Goal: Information Seeking & Learning: Learn about a topic

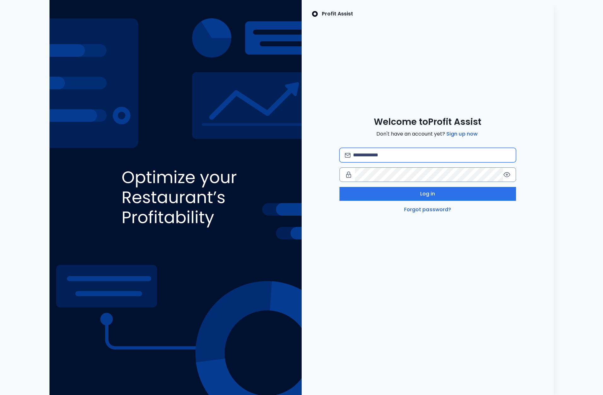
click at [430, 155] on input "email" at bounding box center [431, 155] width 157 height 14
type input "*"
type input "**********"
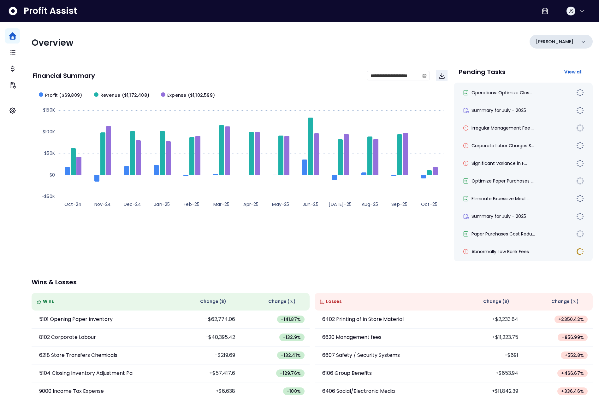
click at [559, 44] on div "[PERSON_NAME]" at bounding box center [560, 42] width 63 height 14
click at [473, 32] on div "**********" at bounding box center [312, 232] width 574 height 421
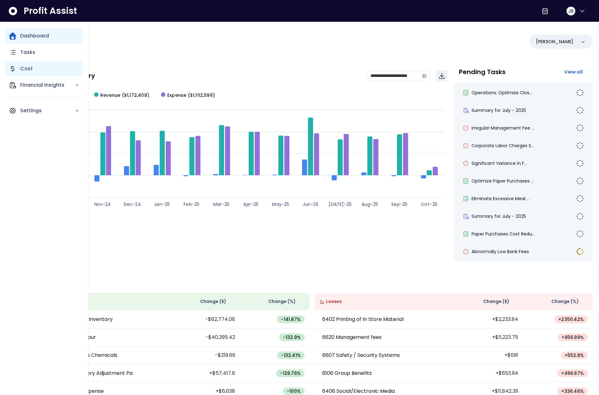
click at [22, 68] on p "Cost" at bounding box center [26, 69] width 13 height 8
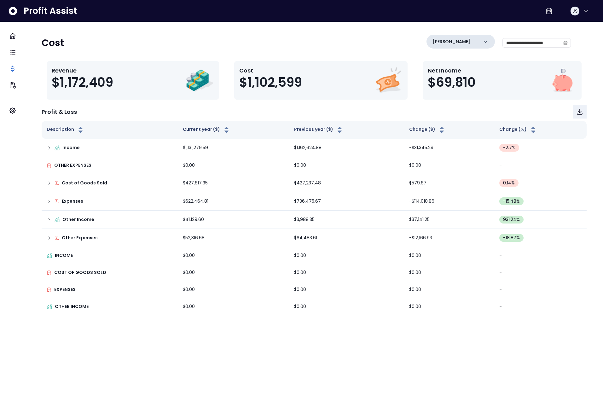
click at [470, 48] on div "[PERSON_NAME]" at bounding box center [461, 42] width 68 height 14
click at [462, 100] on li "College" at bounding box center [460, 97] width 63 height 15
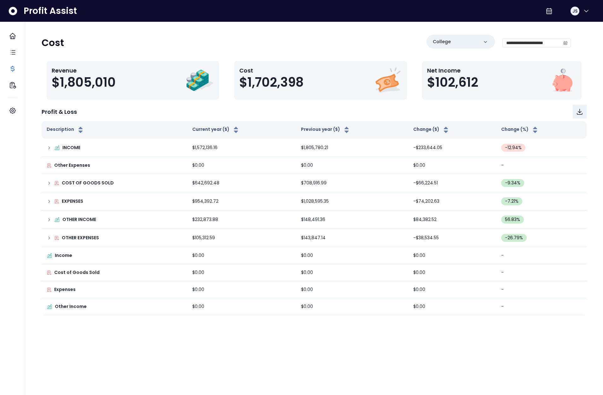
click at [158, 112] on div "Profit & Loss" at bounding box center [314, 112] width 545 height 14
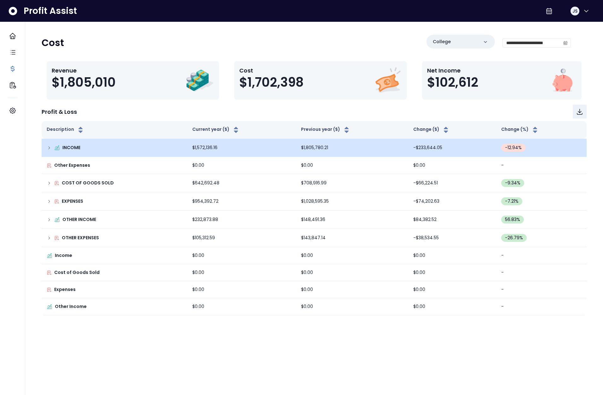
click at [49, 148] on icon at bounding box center [49, 147] width 5 height 5
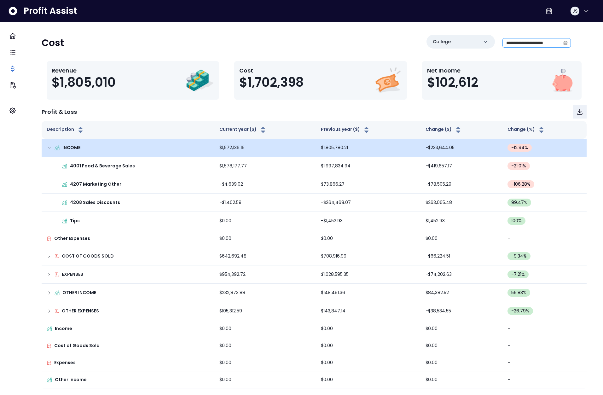
click at [562, 44] on span at bounding box center [566, 42] width 10 height 9
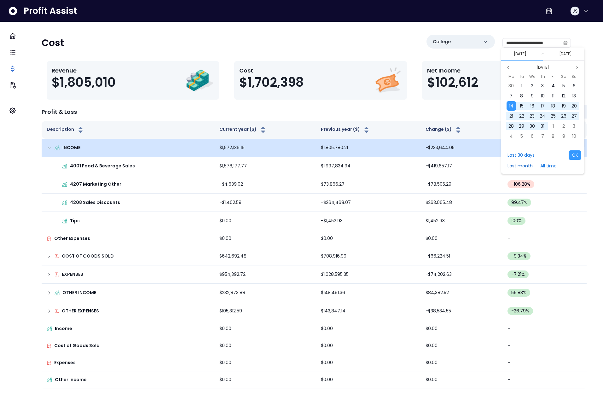
click at [527, 165] on button "Last month" at bounding box center [521, 165] width 32 height 9
click at [572, 156] on button "OK" at bounding box center [575, 154] width 13 height 9
type input "**********"
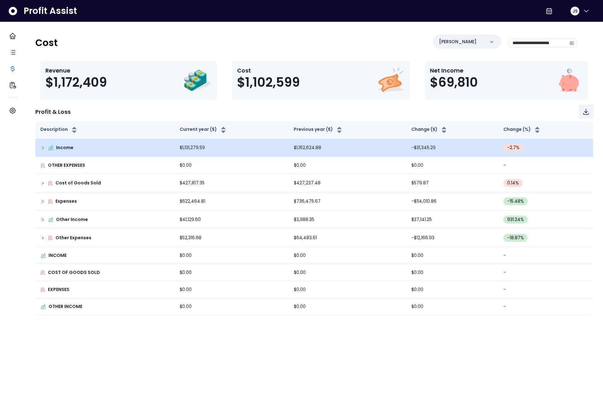
click at [45, 145] on icon at bounding box center [42, 147] width 5 height 5
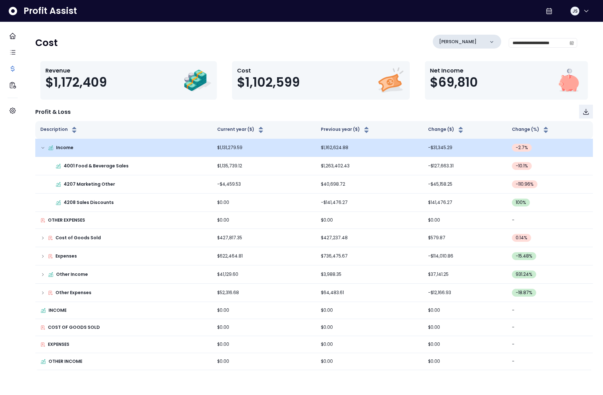
click at [449, 45] on div "[PERSON_NAME]" at bounding box center [467, 42] width 68 height 14
click at [453, 97] on li "College" at bounding box center [467, 97] width 63 height 15
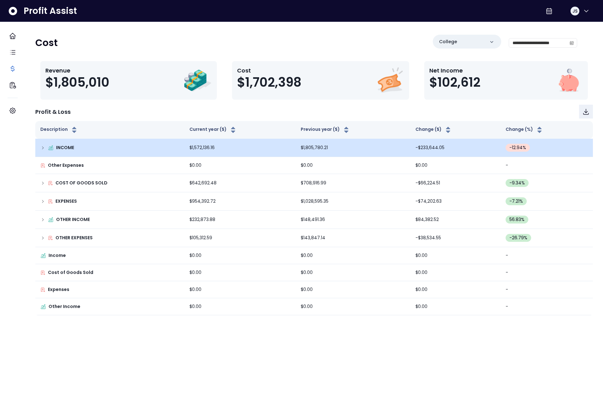
click at [45, 147] on icon at bounding box center [42, 147] width 5 height 5
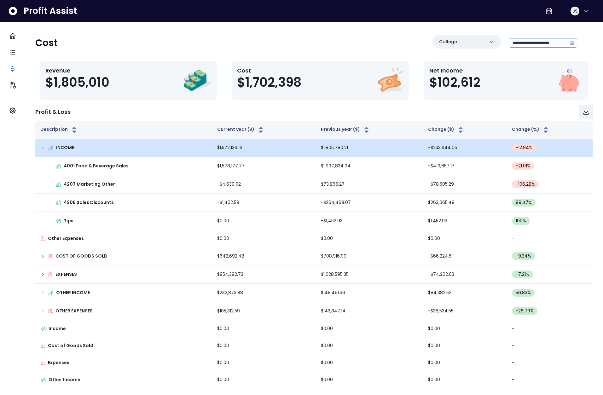
click at [567, 45] on span at bounding box center [572, 42] width 10 height 9
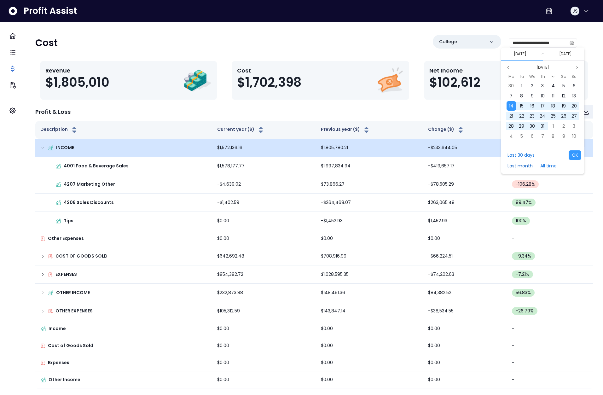
click at [525, 167] on button "Last month" at bounding box center [521, 165] width 32 height 9
click at [575, 156] on button "OK" at bounding box center [575, 154] width 13 height 9
type input "**********"
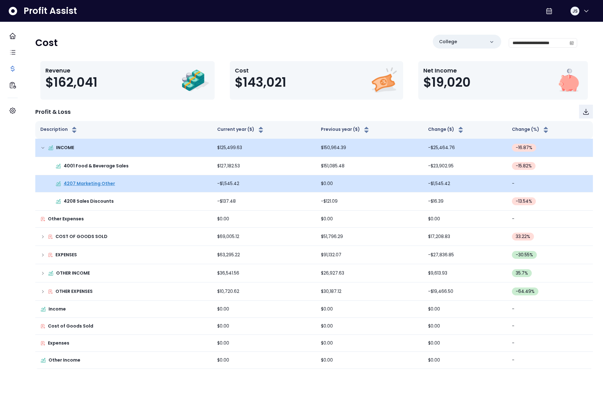
click at [99, 184] on p "4207 Marketing Other" at bounding box center [89, 183] width 51 height 7
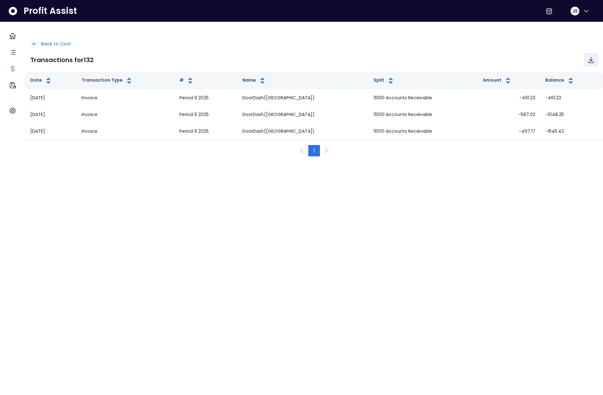
click at [59, 43] on p "Back to Cost" at bounding box center [56, 44] width 30 height 7
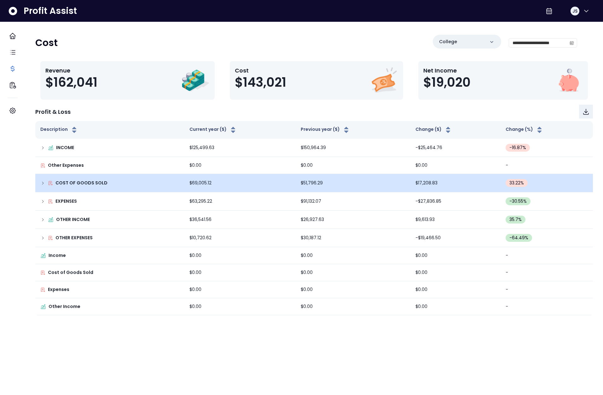
click at [45, 183] on icon at bounding box center [42, 183] width 5 height 5
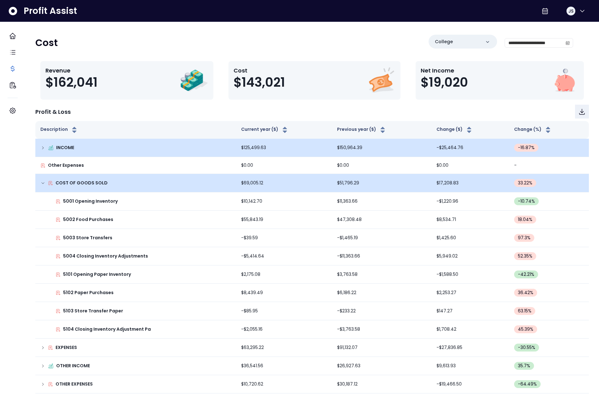
click at [45, 149] on icon at bounding box center [42, 147] width 5 height 5
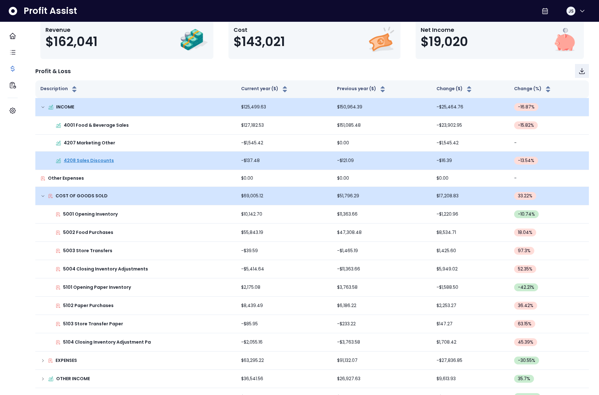
scroll to position [42, 0]
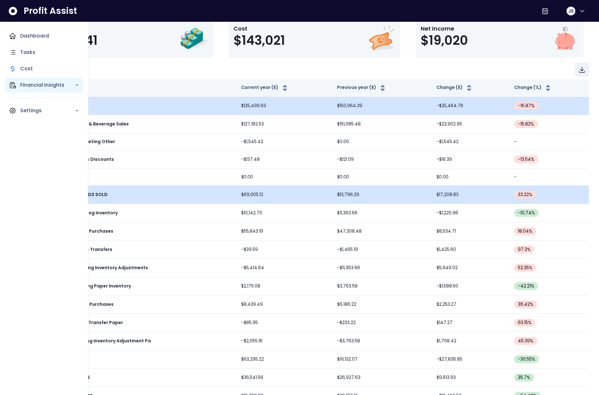
click at [16, 85] on icon "Main navigation" at bounding box center [13, 85] width 8 height 8
click at [44, 119] on p "Comparison Overtime" at bounding box center [51, 121] width 55 height 15
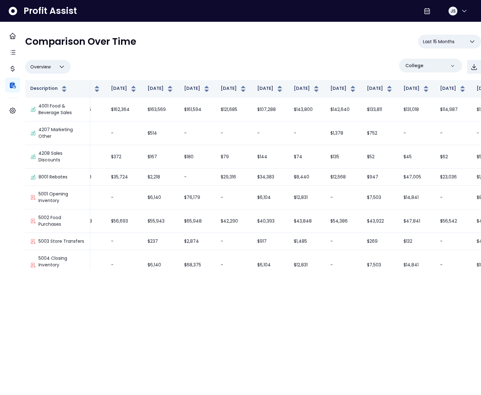
scroll to position [0, 117]
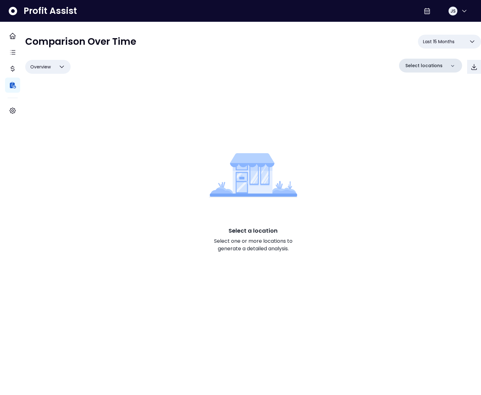
click at [431, 64] on p "Select locations" at bounding box center [424, 65] width 37 height 7
click at [422, 118] on li "College" at bounding box center [431, 121] width 58 height 15
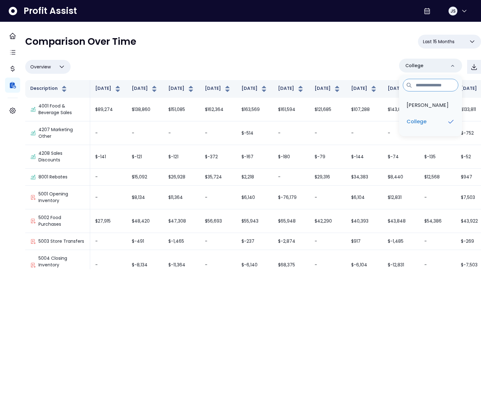
click at [272, 53] on div "**********" at bounding box center [253, 44] width 456 height 19
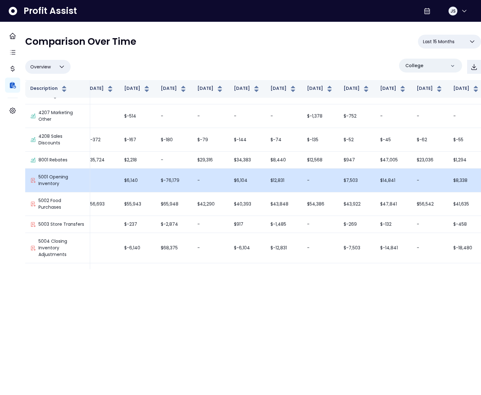
scroll to position [0, 117]
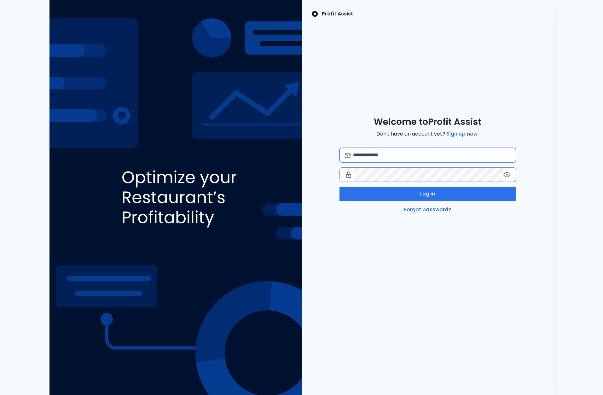
click at [379, 154] on input "email" at bounding box center [431, 155] width 157 height 14
type input "*"
type input "**********"
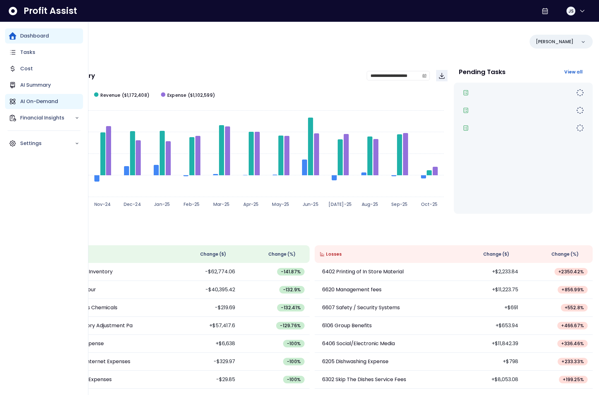
click at [21, 103] on p "AI On-Demand" at bounding box center [39, 102] width 38 height 8
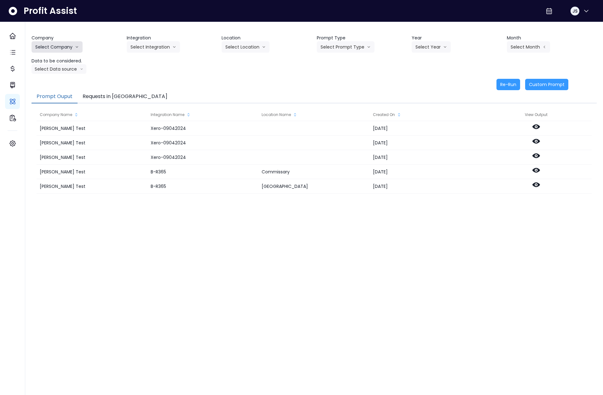
click at [61, 46] on button "Select Company" at bounding box center [57, 46] width 51 height 11
click at [57, 83] on span "SpotOn Demo" at bounding box center [57, 83] width 45 height 6
click at [141, 43] on button "Select Integration" at bounding box center [153, 46] width 53 height 11
click at [145, 60] on span "College" at bounding box center [150, 60] width 38 height 6
click at [250, 44] on button "Select Location" at bounding box center [246, 46] width 48 height 11
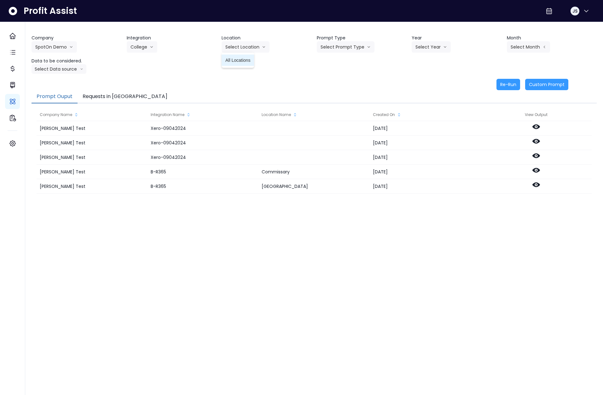
click at [246, 58] on span "All Locations" at bounding box center [238, 60] width 25 height 6
click at [345, 47] on button "Select Prompt Type" at bounding box center [346, 46] width 58 height 11
click at [344, 60] on span "Monthly Summary" at bounding box center [339, 60] width 36 height 6
click at [436, 49] on button "Select Year" at bounding box center [431, 46] width 39 height 11
click at [421, 80] on span "2025" at bounding box center [421, 83] width 10 height 6
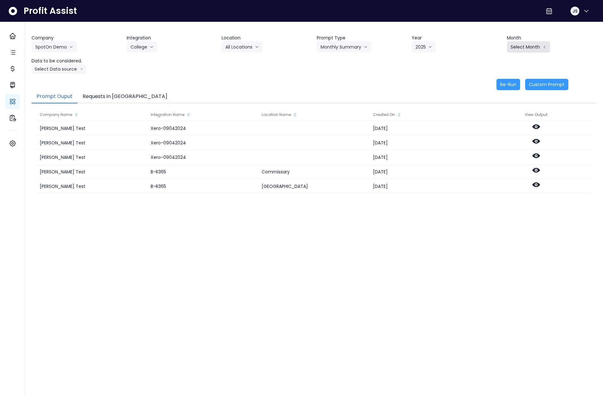
click at [524, 41] on button "Select Month" at bounding box center [528, 46] width 43 height 11
click at [494, 116] on span "July" at bounding box center [497, 117] width 12 height 6
click at [518, 47] on button "July" at bounding box center [518, 46] width 22 height 11
click at [499, 81] on li "April" at bounding box center [497, 82] width 20 height 11
click at [67, 71] on button "Select Data source" at bounding box center [59, 68] width 55 height 9
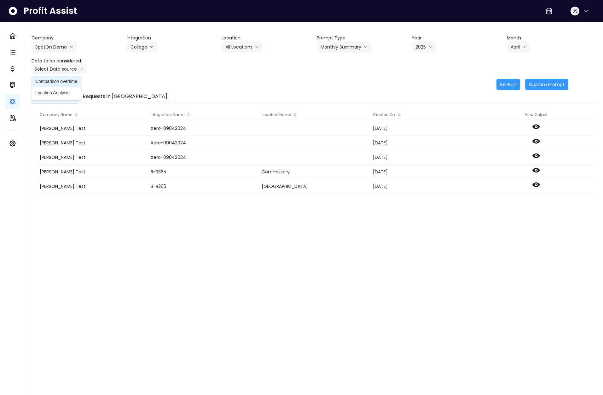
click at [63, 81] on span "Comparison overtime" at bounding box center [56, 81] width 42 height 6
click at [510, 87] on button "Re-Run" at bounding box center [509, 84] width 24 height 11
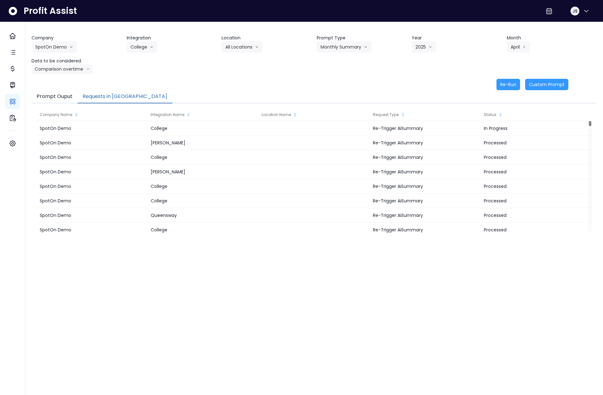
click at [95, 97] on button "Requests in [GEOGRAPHIC_DATA]" at bounding box center [125, 96] width 95 height 13
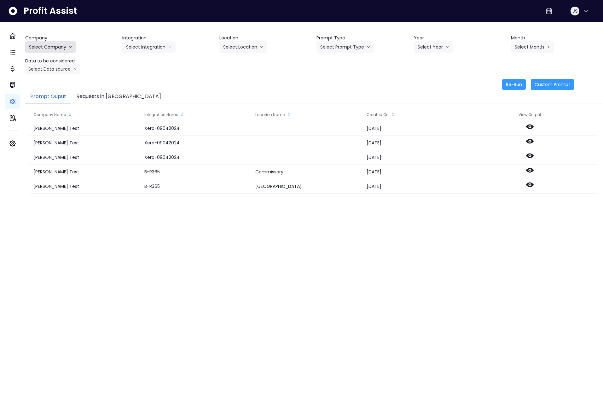
click at [63, 46] on button "Select Company" at bounding box center [50, 46] width 51 height 11
click at [55, 84] on span "SpotOn Demo" at bounding box center [51, 83] width 45 height 6
click at [157, 48] on button "Select Integration" at bounding box center [148, 46] width 53 height 11
click at [146, 60] on span "College" at bounding box center [145, 60] width 38 height 6
click at [234, 47] on button "Select Location" at bounding box center [244, 46] width 48 height 11
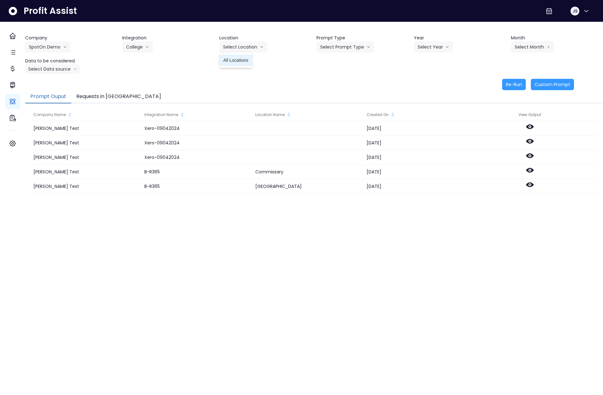
click at [236, 64] on li "All Locations" at bounding box center [236, 60] width 32 height 11
click at [350, 52] on button "Select Prompt Type" at bounding box center [346, 46] width 58 height 11
click at [345, 69] on span "Error Task" at bounding box center [339, 71] width 36 height 6
click at [421, 49] on button "Select Year" at bounding box center [433, 46] width 39 height 11
click at [425, 82] on span "2025" at bounding box center [423, 83] width 10 height 6
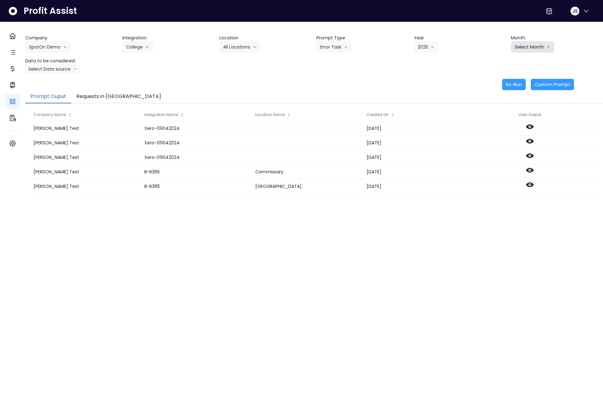
click at [517, 50] on button "Select Month" at bounding box center [532, 46] width 43 height 11
click at [496, 92] on span "May" at bounding box center [501, 94] width 12 height 6
click at [61, 66] on button "Select Data source" at bounding box center [52, 68] width 55 height 9
click at [61, 80] on span "Comparison overtime" at bounding box center [50, 81] width 42 height 6
click at [514, 86] on button "Re-Run" at bounding box center [515, 84] width 24 height 11
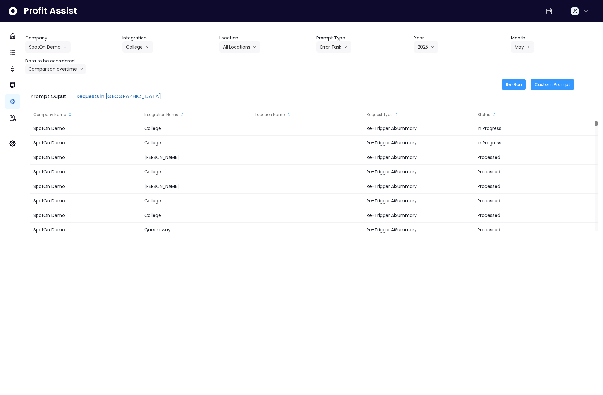
click at [104, 97] on button "Requests in Queue" at bounding box center [118, 96] width 95 height 13
click at [66, 50] on button "SpotOn Demo" at bounding box center [47, 46] width 45 height 11
click at [98, 49] on div "Company SpotOn Demo Hardik Test koras Bakery SpotOn Demo TestLOCATION" at bounding box center [71, 44] width 92 height 18
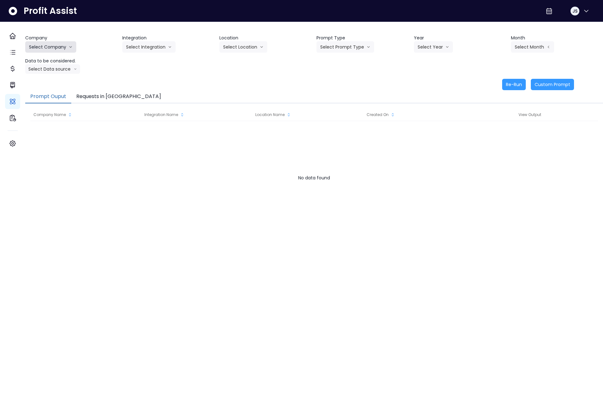
click at [68, 44] on button "Select Company" at bounding box center [50, 46] width 51 height 11
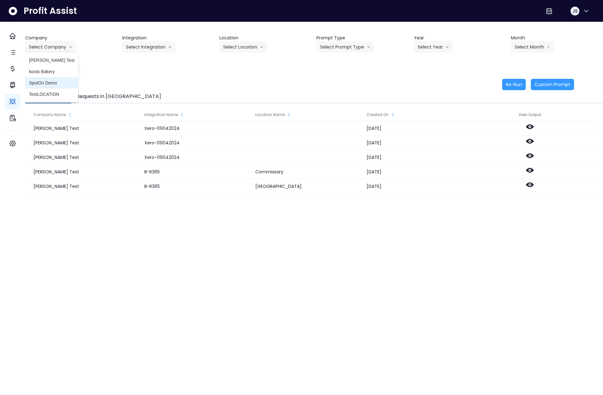
click at [58, 83] on span "SpotOn Demo" at bounding box center [51, 83] width 45 height 6
click at [148, 49] on button "Select Integration" at bounding box center [148, 46] width 53 height 11
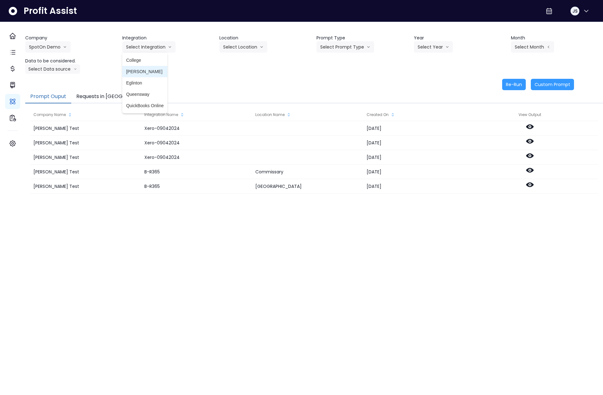
click at [146, 70] on span "[PERSON_NAME]" at bounding box center [145, 71] width 38 height 6
click at [253, 48] on button "Select Location" at bounding box center [244, 46] width 48 height 11
click at [247, 63] on span "All Locations" at bounding box center [235, 60] width 25 height 6
click at [343, 50] on button "Select Prompt Type" at bounding box center [346, 46] width 58 height 11
click at [341, 61] on span "Monthly Summary" at bounding box center [339, 60] width 36 height 6
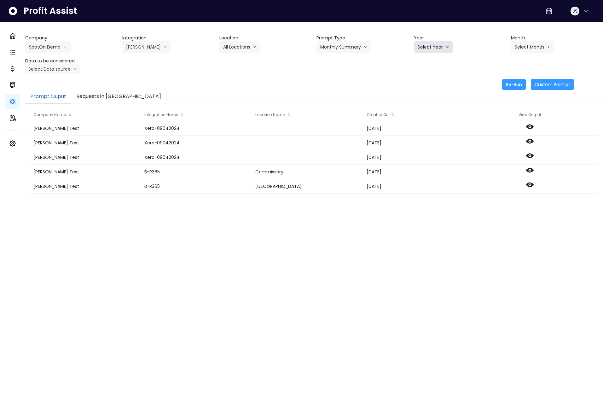
click at [448, 48] on button "Select Year" at bounding box center [433, 46] width 39 height 11
click at [425, 83] on span "2025" at bounding box center [423, 83] width 10 height 6
click at [534, 48] on button "Select Month" at bounding box center [532, 46] width 43 height 11
click at [495, 118] on span "July" at bounding box center [501, 117] width 12 height 6
click at [62, 76] on div "Company SpotOn Demo Hardik Test koras Bakery SpotOn Demo TestLOCATION Integrati…" at bounding box center [314, 63] width 578 height 56
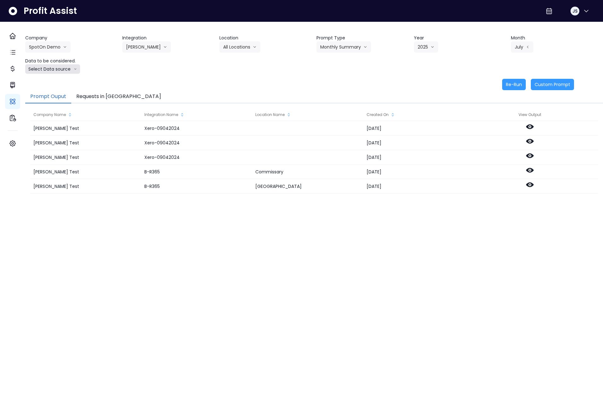
click at [57, 71] on button "Select Data source" at bounding box center [52, 68] width 55 height 9
click at [59, 84] on span "Comparison overtime" at bounding box center [50, 81] width 42 height 6
click at [511, 83] on button "Re-Run" at bounding box center [515, 84] width 24 height 11
click at [117, 99] on button "Requests in [GEOGRAPHIC_DATA]" at bounding box center [118, 96] width 95 height 13
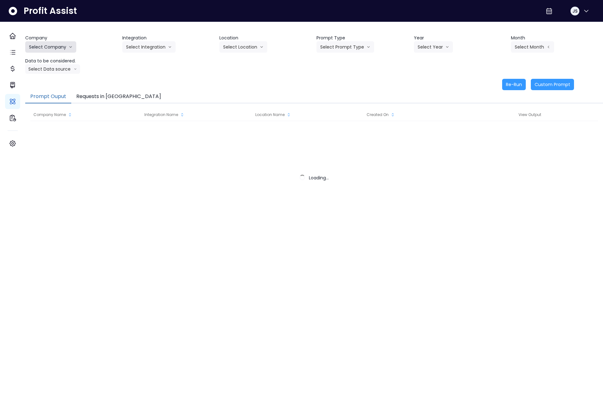
click at [68, 50] on button "Select Company" at bounding box center [50, 46] width 51 height 11
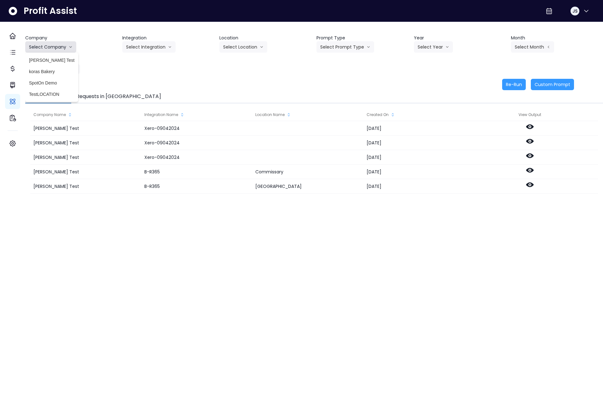
click at [64, 42] on button "Select Company" at bounding box center [50, 46] width 51 height 11
click at [63, 45] on button "Select Company" at bounding box center [50, 46] width 51 height 11
click at [56, 82] on span "SpotOn Demo" at bounding box center [51, 83] width 45 height 6
click at [153, 48] on button "Select Integration" at bounding box center [148, 46] width 53 height 11
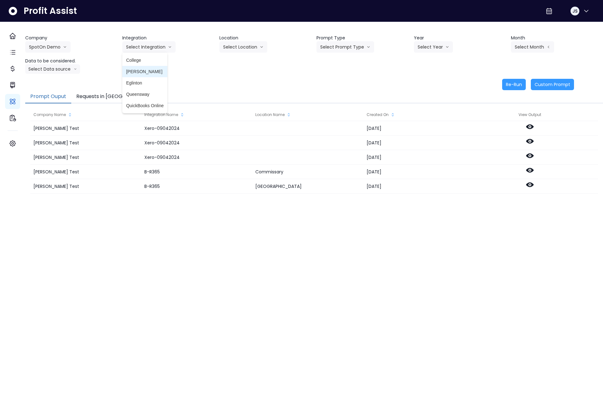
click at [150, 76] on li "[PERSON_NAME]" at bounding box center [144, 71] width 45 height 11
click at [243, 48] on button "Select Location" at bounding box center [244, 46] width 48 height 11
click at [244, 60] on span "All Locations" at bounding box center [235, 60] width 25 height 6
click at [332, 49] on button "Select Prompt Type" at bounding box center [346, 46] width 58 height 11
click at [334, 73] on span "Error Task" at bounding box center [339, 71] width 36 height 6
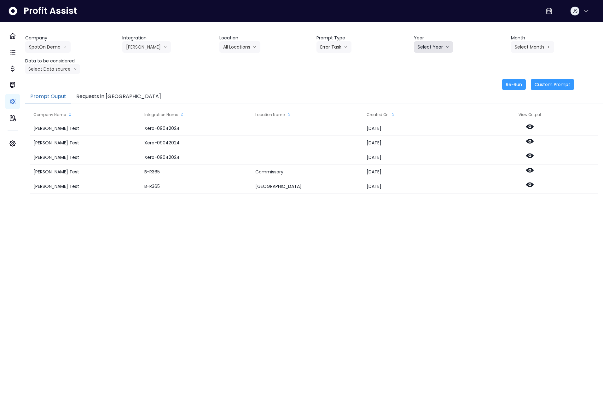
click at [434, 50] on button "Select Year" at bounding box center [433, 46] width 39 height 11
click at [423, 86] on li "2025" at bounding box center [422, 82] width 17 height 11
click at [517, 52] on button "Select Month" at bounding box center [532, 46] width 43 height 11
click at [495, 130] on span "Aug" at bounding box center [501, 128] width 12 height 6
click at [70, 68] on button "Select Data source" at bounding box center [52, 68] width 55 height 9
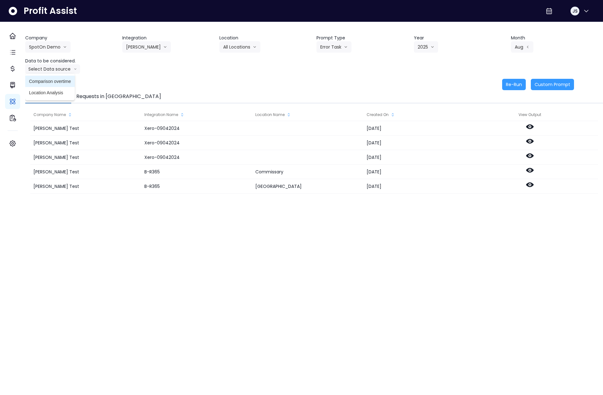
click at [59, 84] on span "Comparison overtime" at bounding box center [50, 81] width 42 height 6
click at [507, 86] on button "Re-Run" at bounding box center [515, 84] width 24 height 11
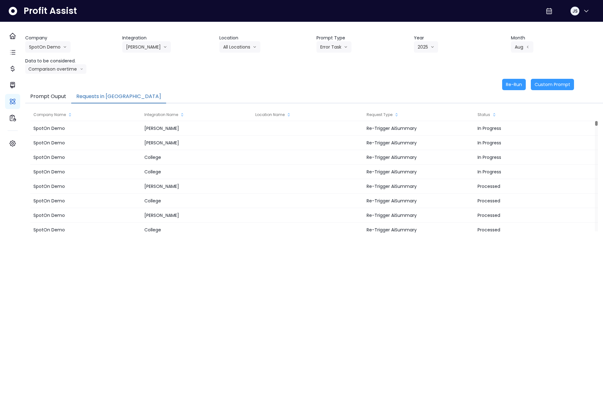
click at [110, 93] on button "Requests in Queue" at bounding box center [118, 96] width 95 height 13
click at [113, 97] on button "Requests in [GEOGRAPHIC_DATA]" at bounding box center [118, 96] width 95 height 13
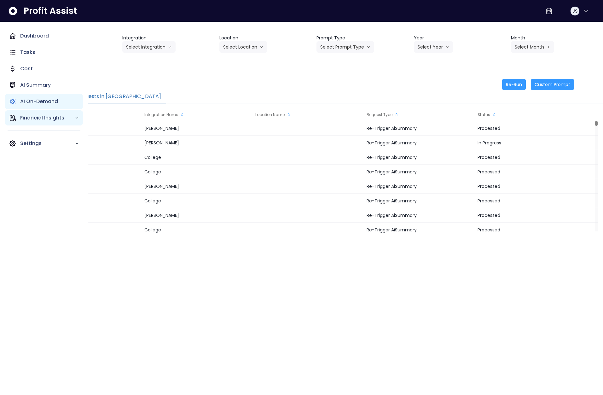
click at [39, 121] on p "Financial Insights" at bounding box center [47, 118] width 55 height 8
click at [42, 155] on p "Comparison Overtime" at bounding box center [51, 154] width 55 height 15
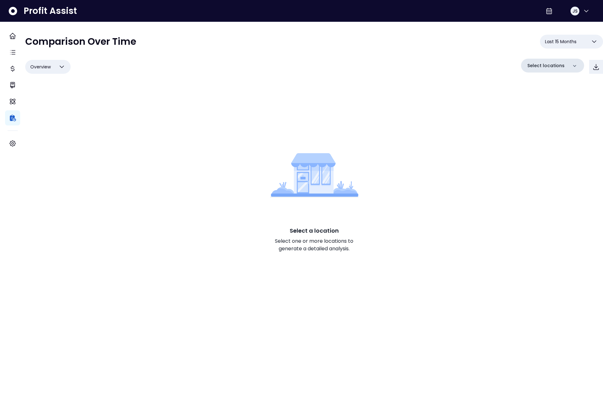
click at [538, 68] on p "Select locations" at bounding box center [546, 65] width 37 height 7
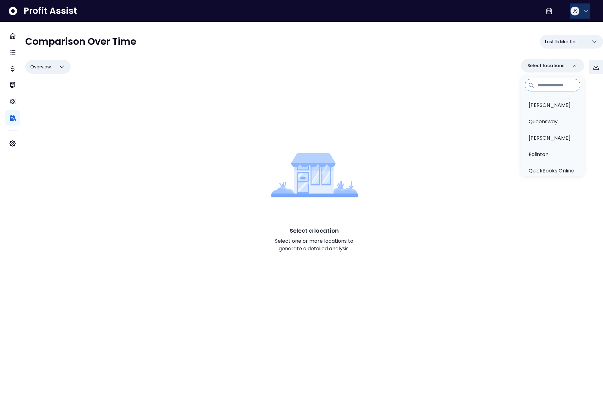
click at [572, 15] on div "JS" at bounding box center [575, 11] width 9 height 9
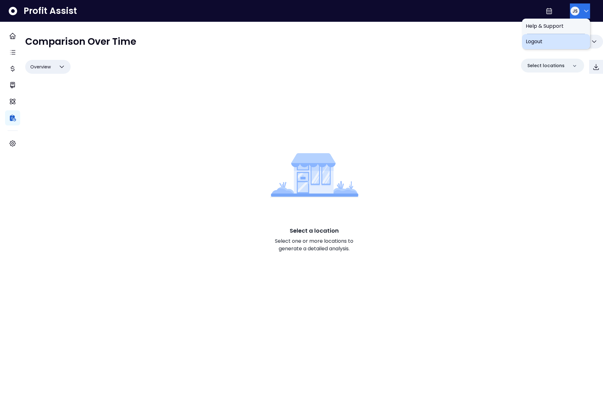
click at [565, 41] on span "Logout" at bounding box center [556, 42] width 61 height 8
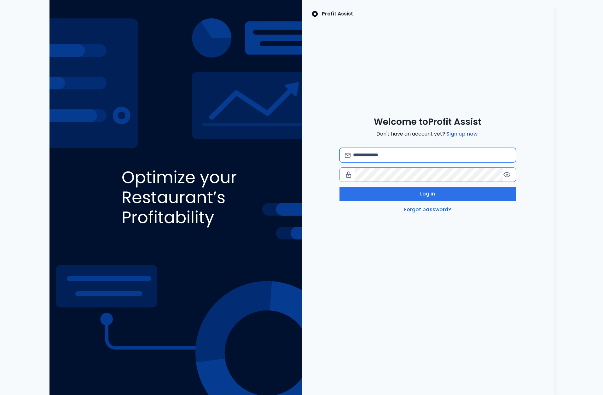
click at [400, 157] on input "email" at bounding box center [431, 155] width 157 height 14
type input "**********"
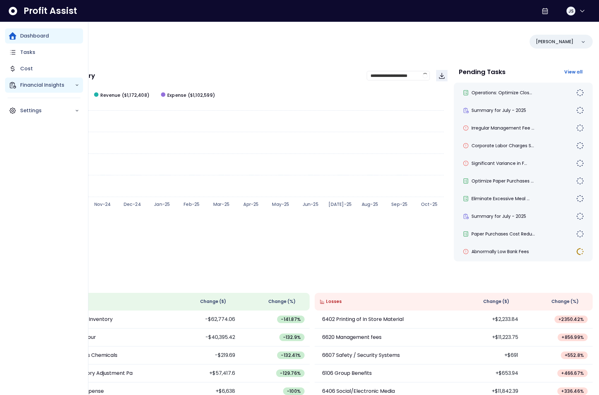
click at [20, 86] on p "Financial Insights" at bounding box center [47, 85] width 55 height 8
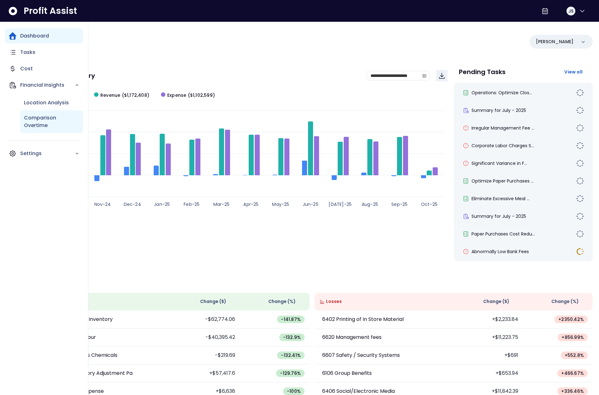
click at [42, 116] on p "Comparison Overtime" at bounding box center [51, 121] width 55 height 15
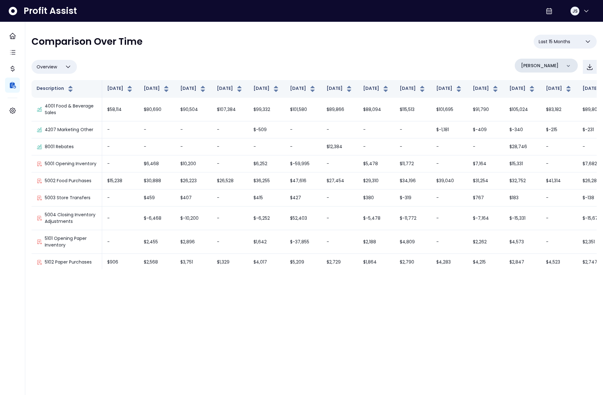
click at [540, 69] on p "[PERSON_NAME]" at bounding box center [540, 65] width 38 height 7
click at [539, 120] on p "College" at bounding box center [532, 122] width 19 height 8
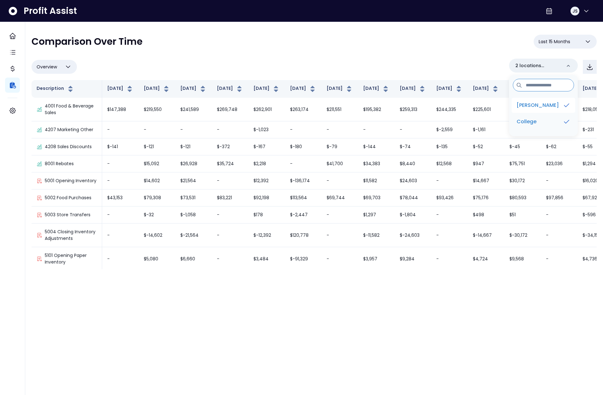
click at [537, 107] on p "[PERSON_NAME]" at bounding box center [538, 106] width 42 height 8
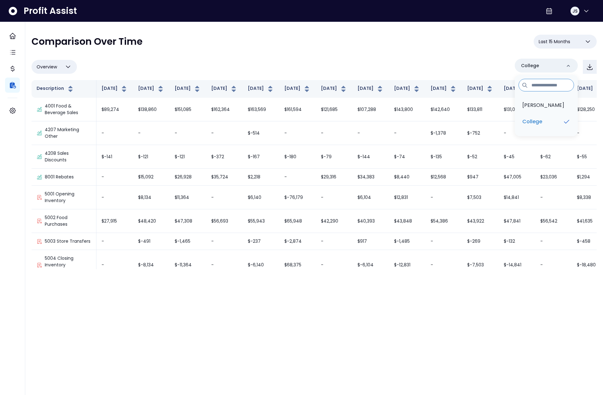
click at [420, 57] on div "**********" at bounding box center [315, 152] width 566 height 235
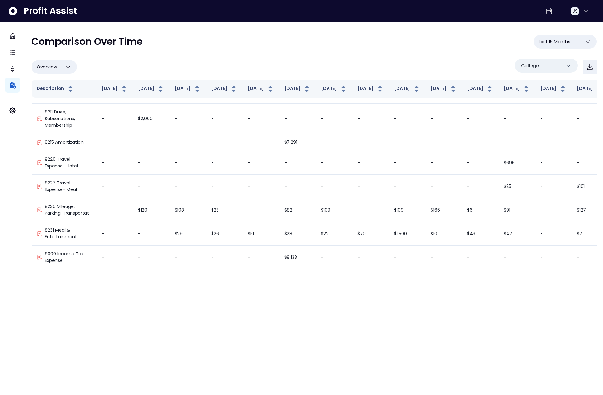
scroll to position [930, 0]
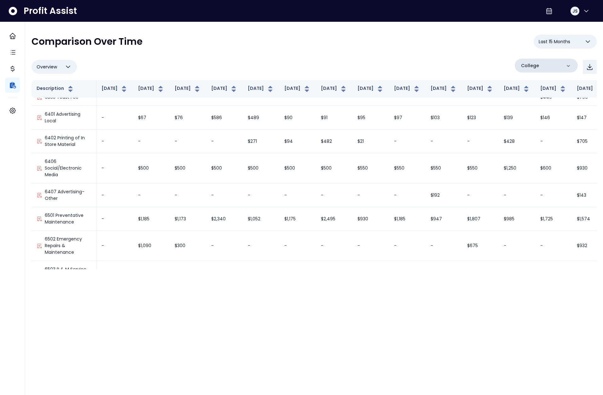
click at [538, 63] on p "College" at bounding box center [530, 65] width 18 height 7
click at [543, 65] on div "College" at bounding box center [546, 66] width 63 height 14
click at [540, 100] on li "[PERSON_NAME]" at bounding box center [547, 105] width 58 height 15
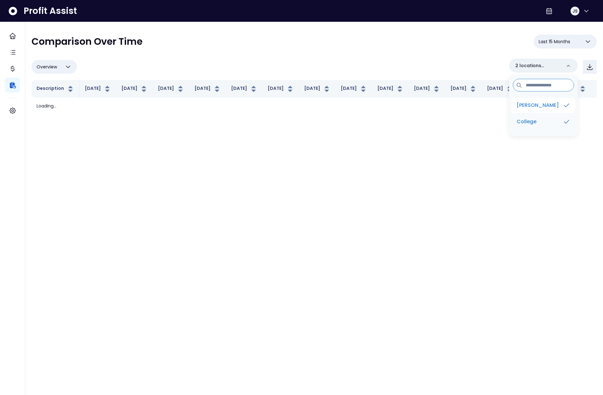
scroll to position [0, 0]
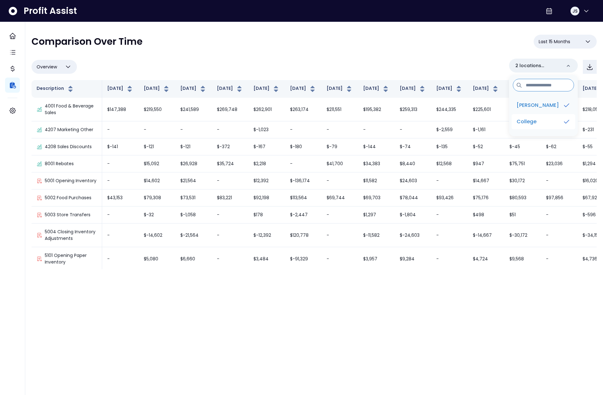
click at [543, 119] on li "College" at bounding box center [544, 121] width 64 height 15
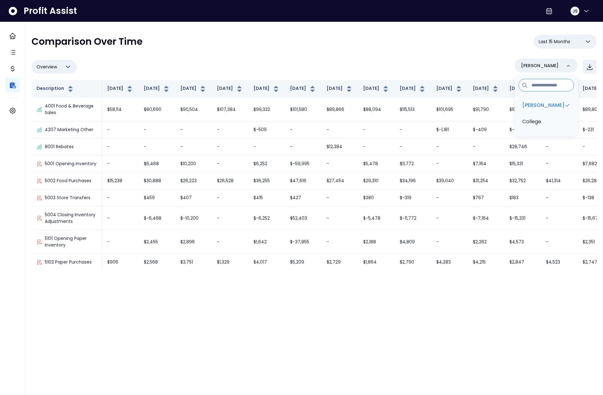
click at [456, 60] on div "Overview Overview % of cost % of sales % of budget ******** [PERSON_NAME][GEOGR…" at bounding box center [315, 67] width 566 height 16
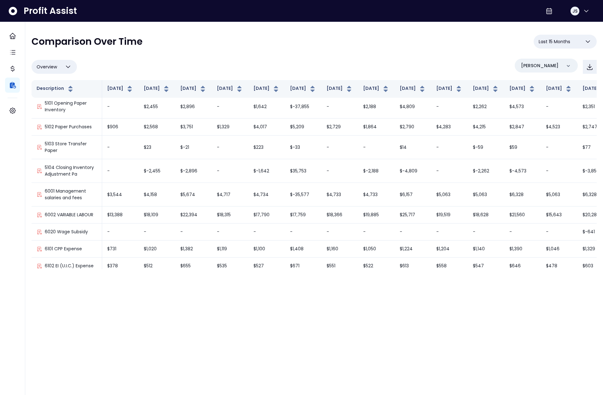
scroll to position [520, 0]
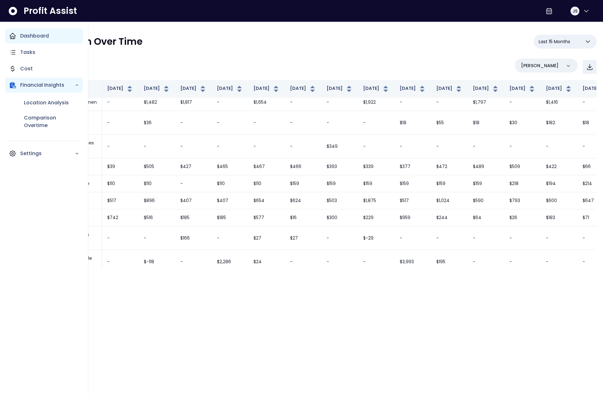
click at [9, 37] on icon "Main navigation" at bounding box center [13, 36] width 8 height 8
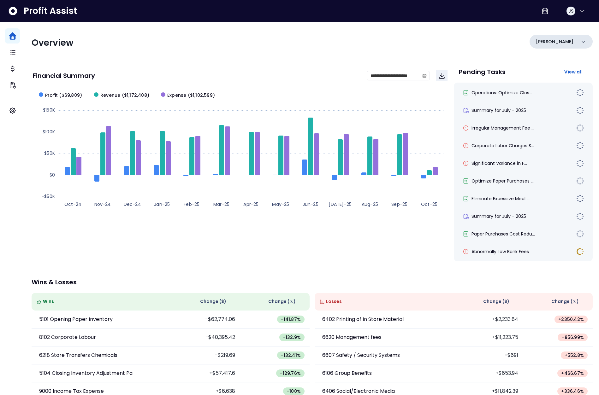
click at [561, 37] on div "[PERSON_NAME]" at bounding box center [560, 42] width 63 height 14
click at [555, 91] on li "College" at bounding box center [561, 97] width 58 height 15
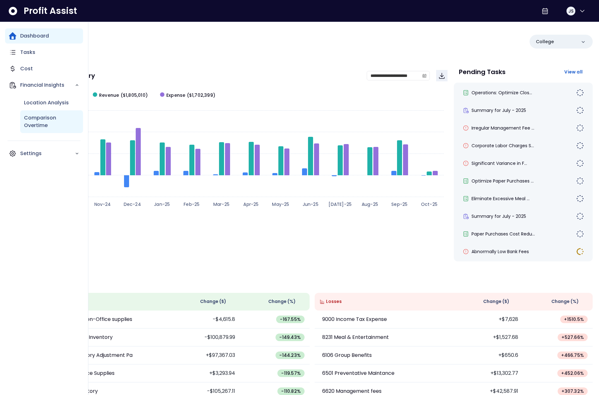
click at [42, 117] on p "Comparison Overtime" at bounding box center [51, 121] width 55 height 15
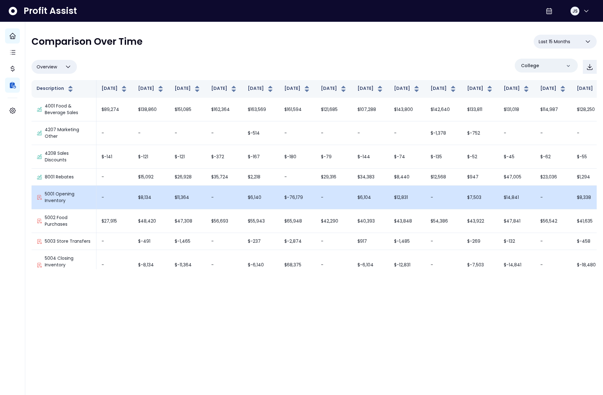
scroll to position [1, 0]
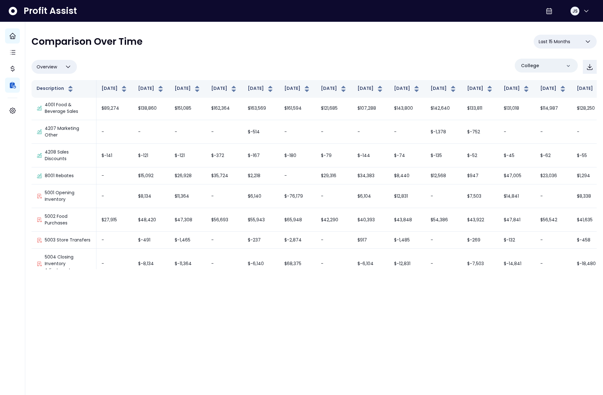
click at [57, 68] on span "Overview" at bounding box center [47, 67] width 21 height 8
click at [50, 110] on li "% of sales" at bounding box center [54, 112] width 45 height 15
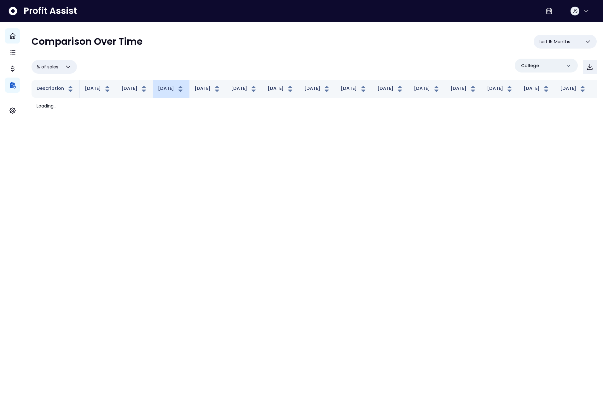
scroll to position [0, 0]
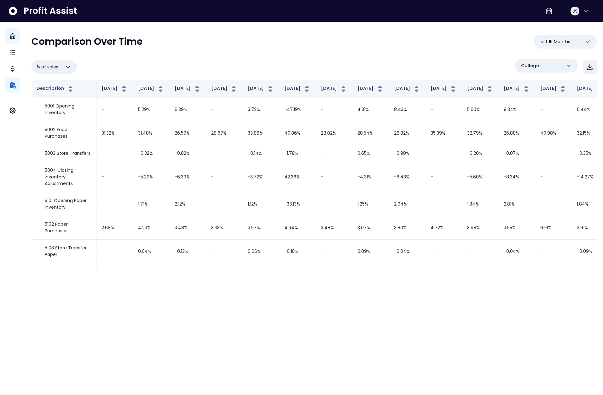
click at [63, 65] on button "% of sales" at bounding box center [54, 67] width 45 height 14
click at [57, 81] on li "Overview" at bounding box center [54, 82] width 45 height 15
type input "********"
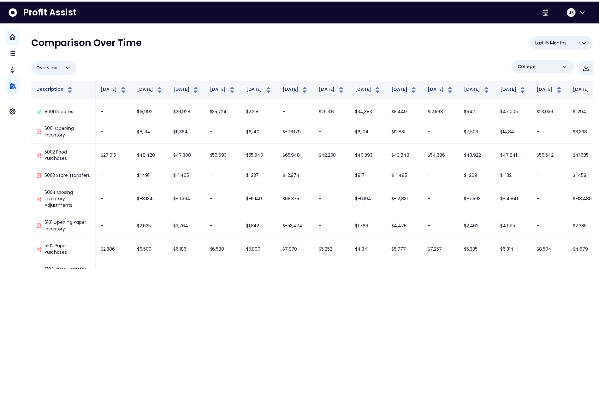
scroll to position [78, 0]
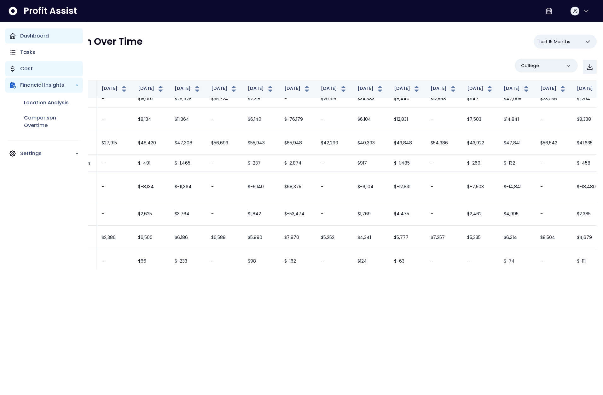
click at [11, 67] on icon "Main navigation" at bounding box center [13, 69] width 8 height 8
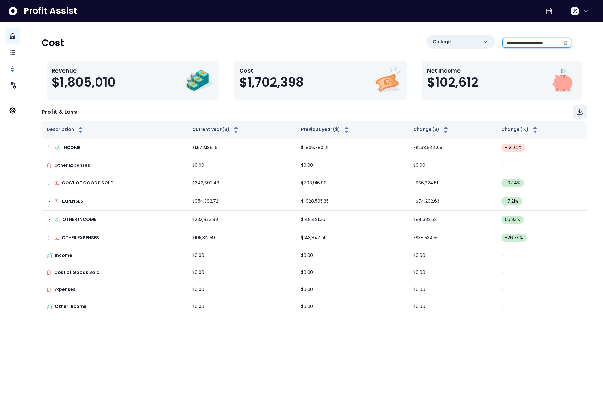
click at [560, 42] on input "**********" at bounding box center [532, 42] width 58 height 9
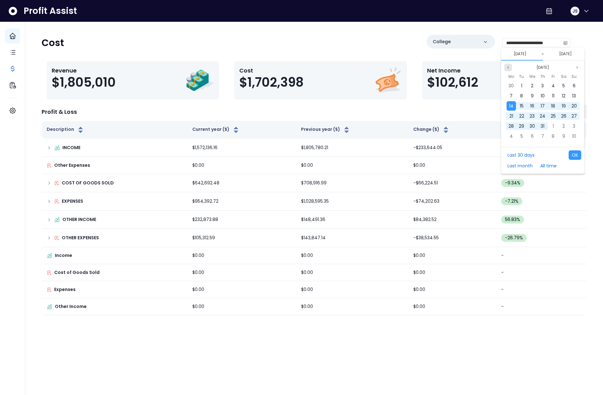
click at [509, 68] on icon "page previous" at bounding box center [508, 67] width 1 height 2
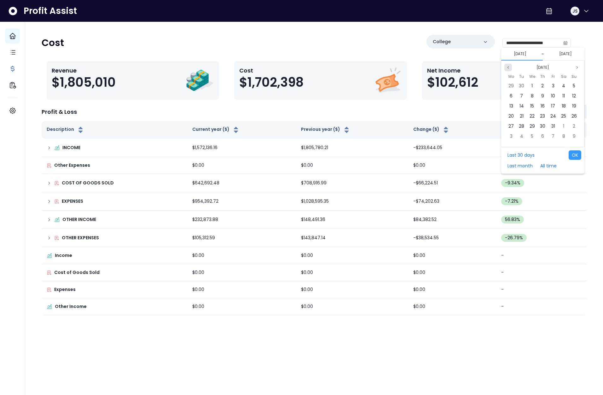
click at [509, 68] on icon "page previous" at bounding box center [509, 68] width 4 height 4
click at [513, 83] on div "1" at bounding box center [511, 85] width 9 height 9
click at [509, 67] on icon "page previous" at bounding box center [509, 68] width 4 height 4
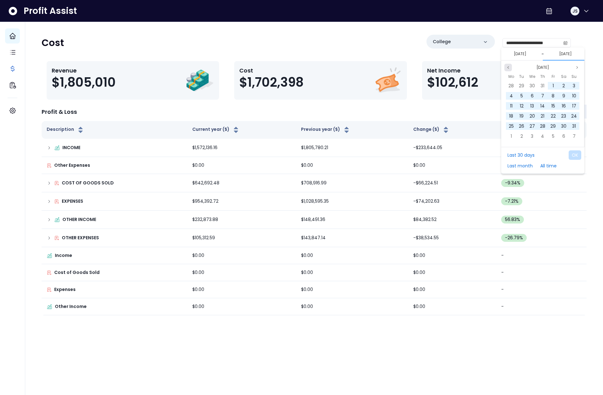
click at [509, 67] on icon "page previous" at bounding box center [509, 68] width 4 height 4
click at [510, 70] on button "Previous month" at bounding box center [509, 68] width 8 height 8
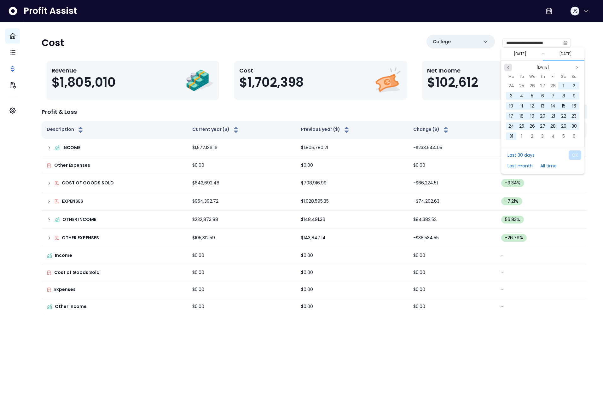
click at [510, 70] on button "Previous month" at bounding box center [509, 68] width 8 height 8
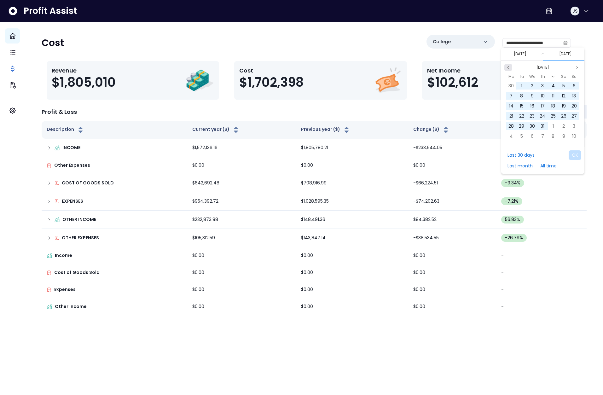
click at [510, 70] on button "Previous month" at bounding box center [509, 68] width 8 height 8
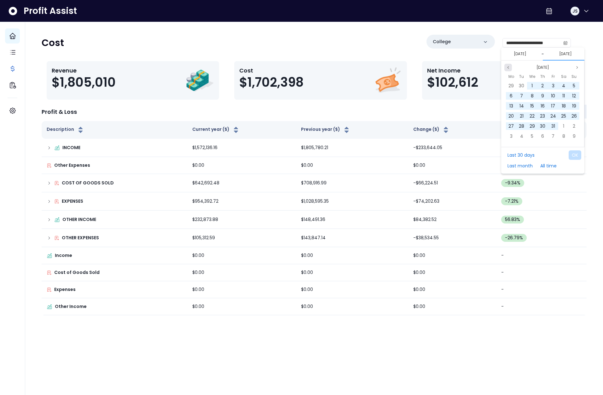
click at [510, 70] on button "Previous month" at bounding box center [509, 68] width 8 height 8
click at [525, 123] on div "30" at bounding box center [521, 125] width 9 height 9
click at [578, 157] on button "OK" at bounding box center [575, 154] width 13 height 9
type input "**********"
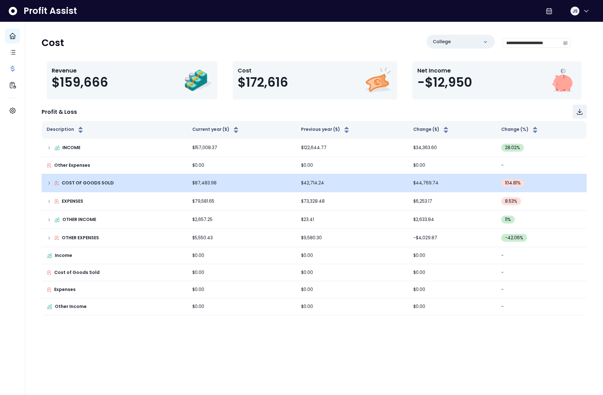
click at [47, 186] on div "COST OF GOODS SOLD" at bounding box center [115, 183] width 136 height 7
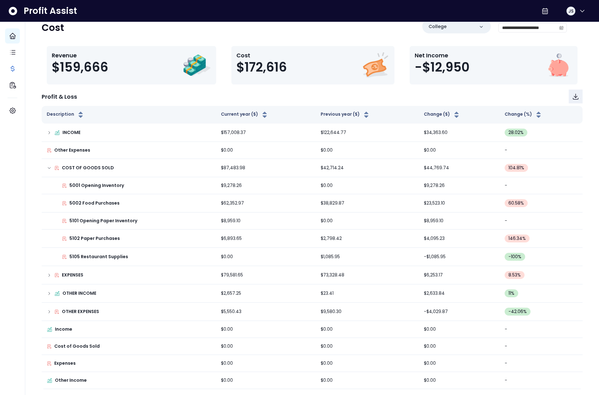
scroll to position [15, 0]
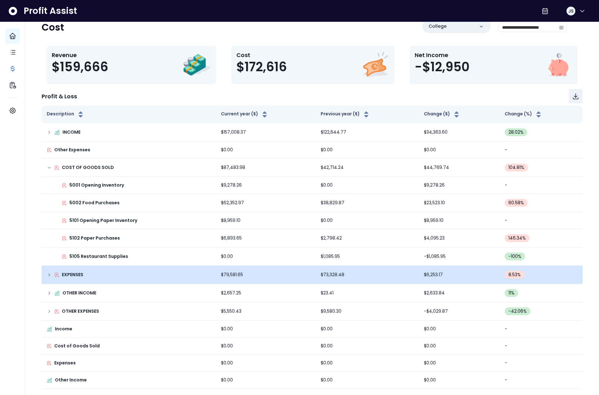
click at [47, 274] on icon at bounding box center [49, 275] width 5 height 5
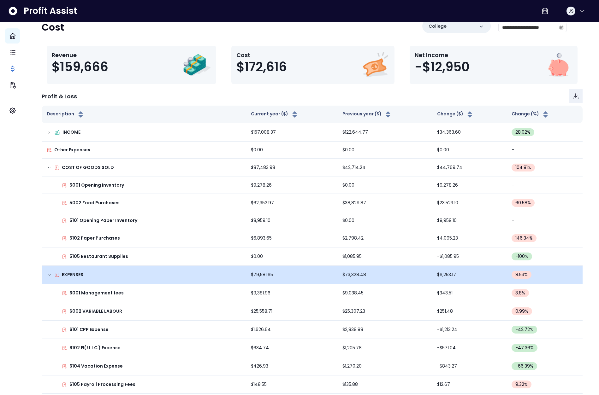
scroll to position [536, 0]
